Goal: Check status: Check status

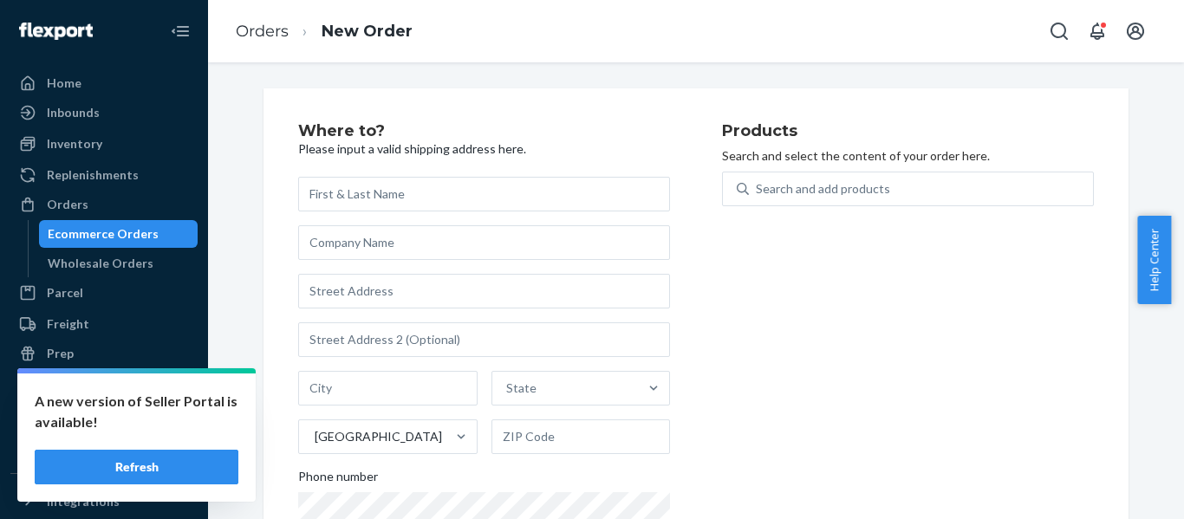
click at [139, 475] on button "Refresh" at bounding box center [137, 467] width 204 height 35
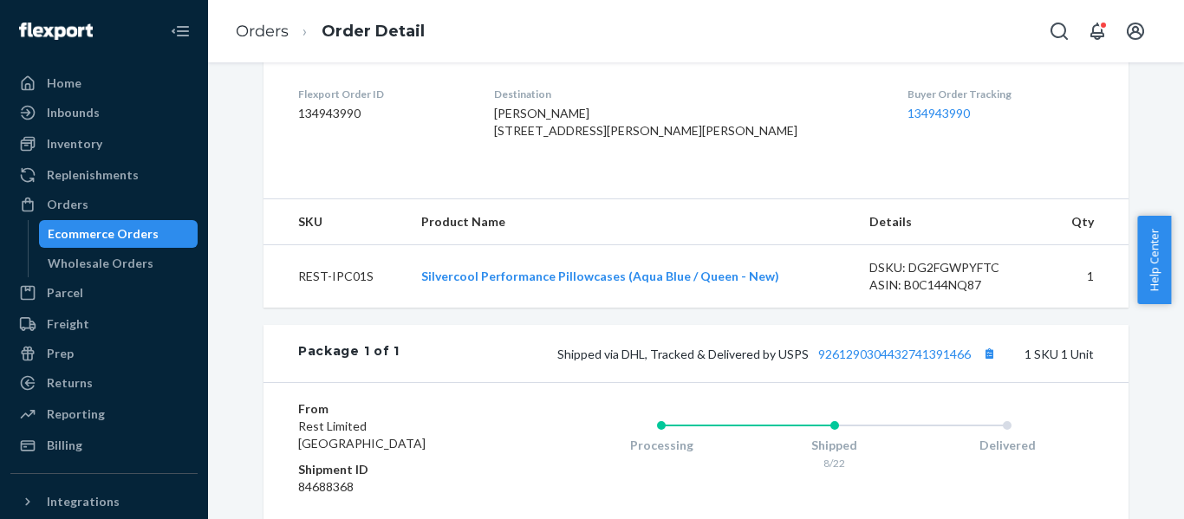
scroll to position [578, 0]
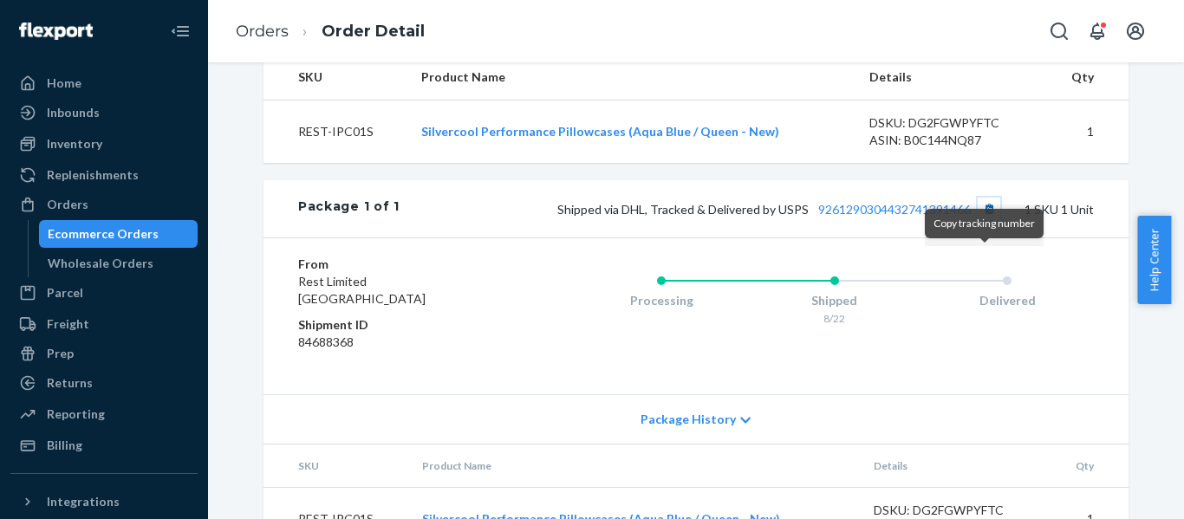
click at [987, 220] on button "Copy tracking number" at bounding box center [989, 209] width 23 height 23
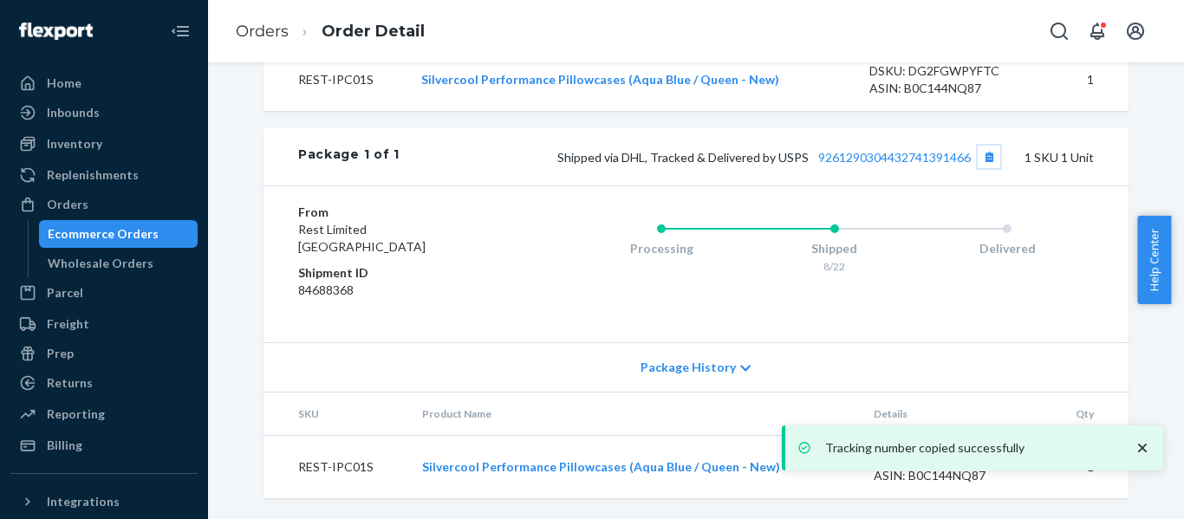
scroll to position [682, 0]
